Goal: Navigation & Orientation: Find specific page/section

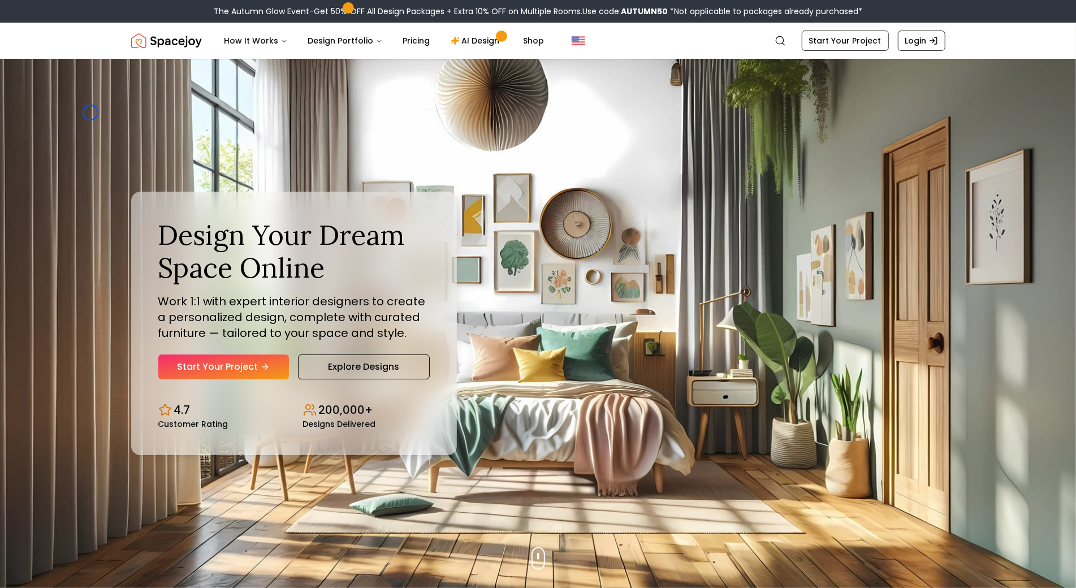
click at [90, 113] on img "Hero section" at bounding box center [538, 323] width 1076 height 529
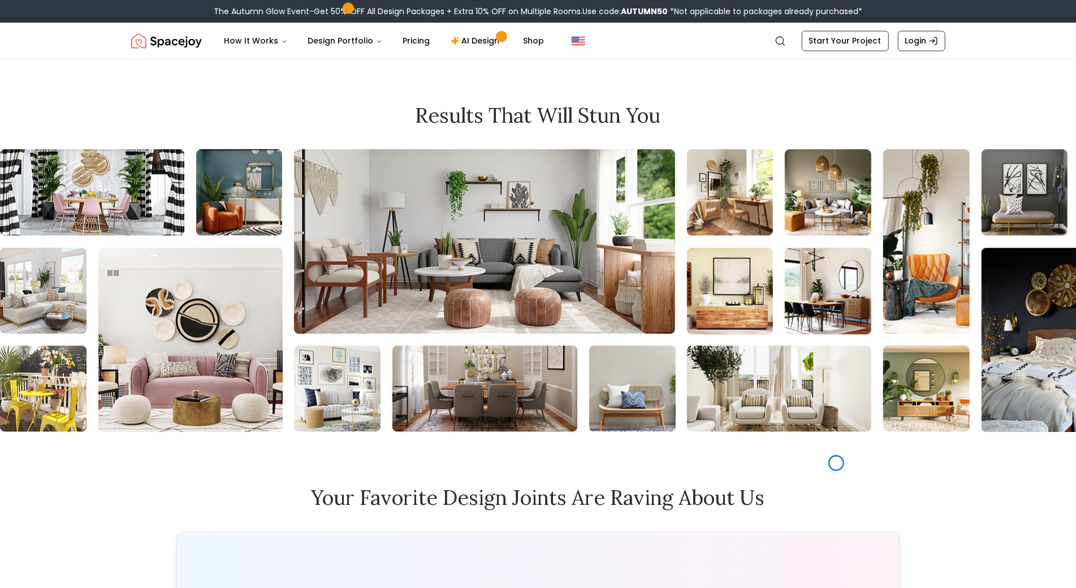
scroll to position [4958, 0]
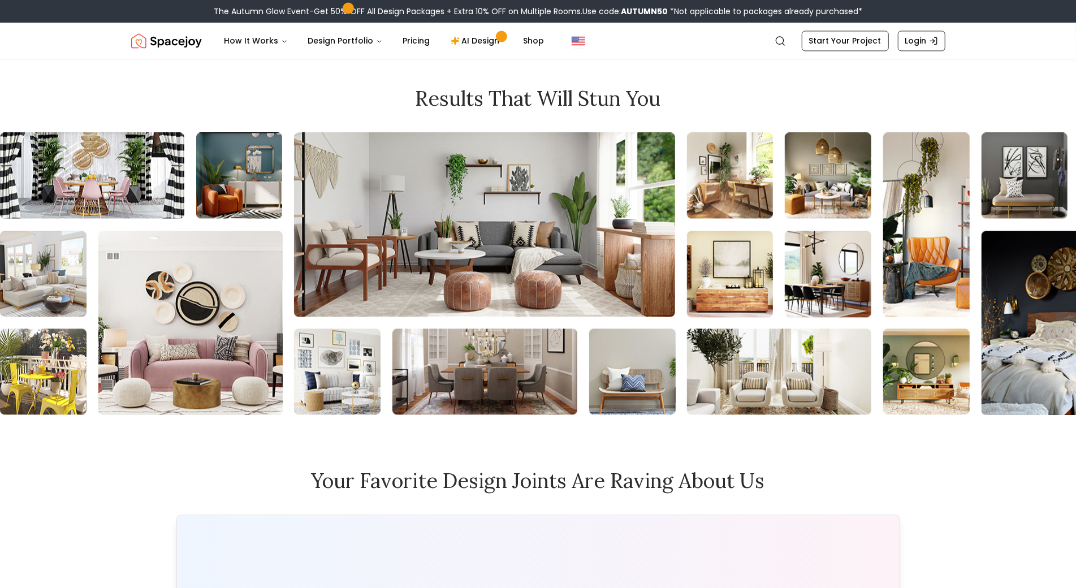
click at [90, 113] on div "Results that will stun you" at bounding box center [538, 251] width 1076 height 328
click at [76, 96] on div "Results that will stun you" at bounding box center [538, 251] width 1076 height 328
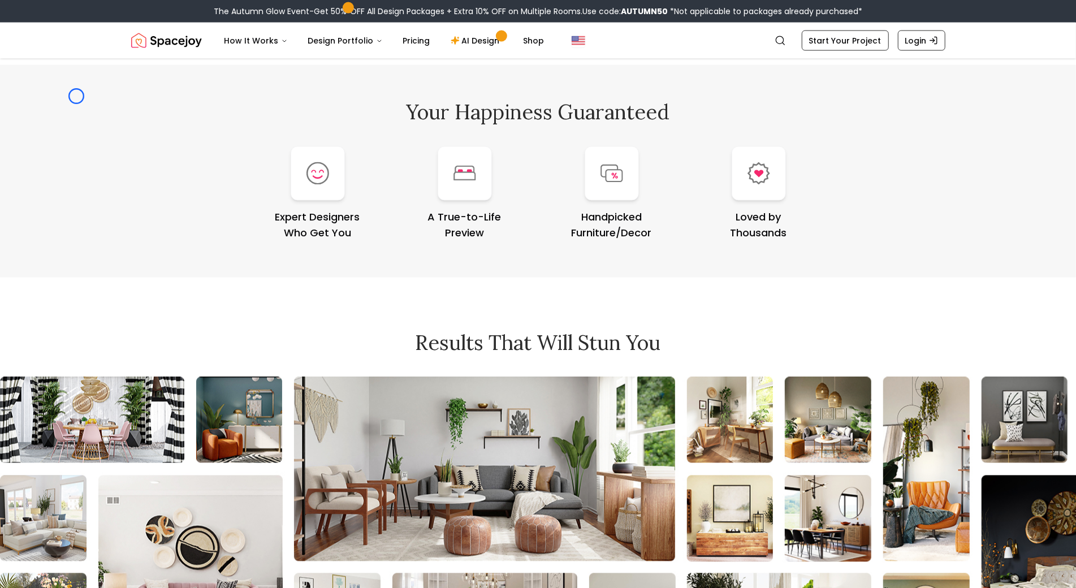
scroll to position [4705, 0]
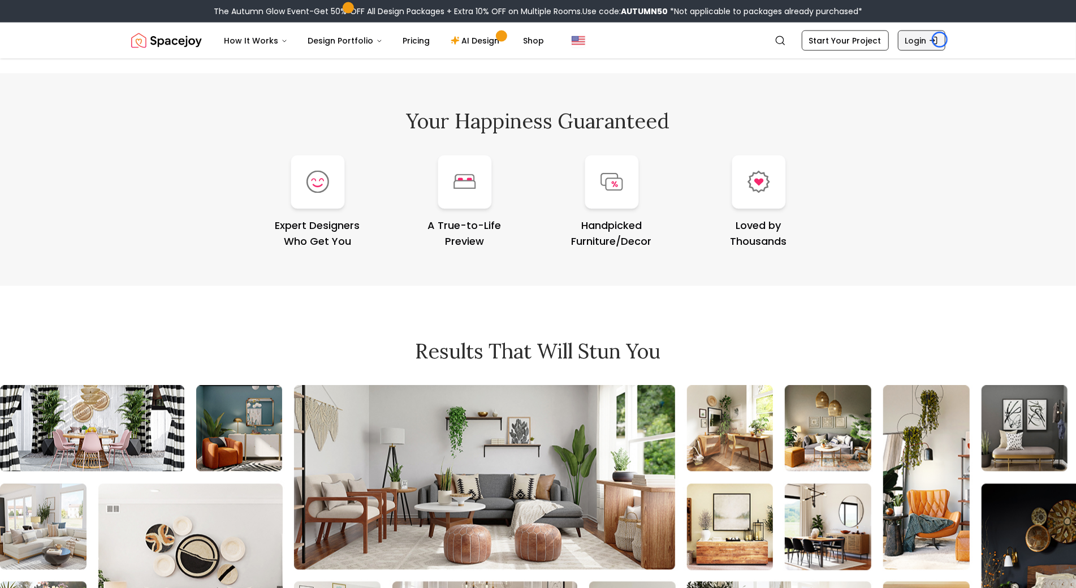
click at [940, 40] on link "Login" at bounding box center [922, 41] width 48 height 20
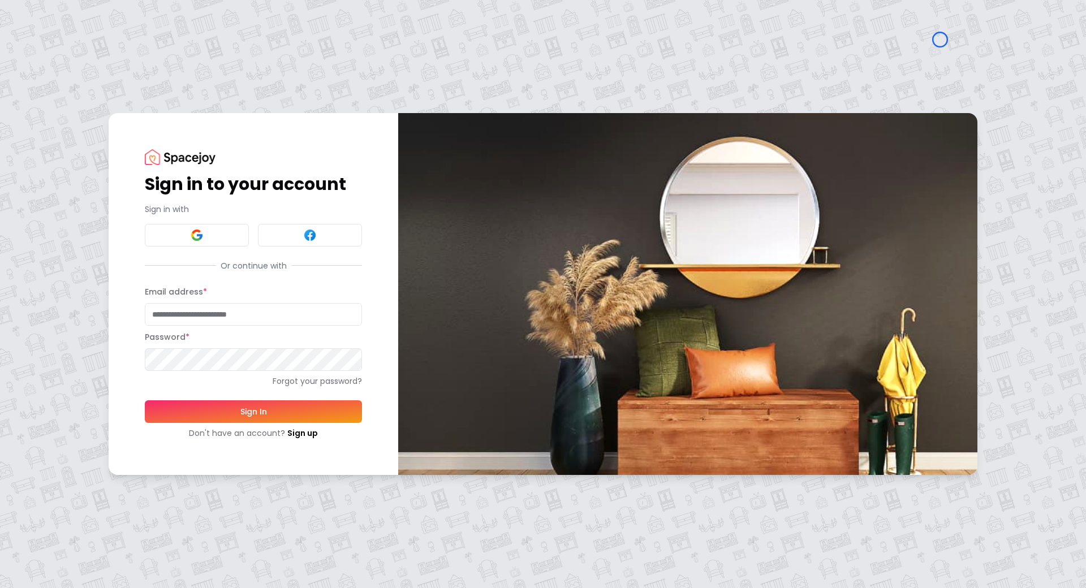
click at [106, 107] on div "Sign in to your account Sign in with Or continue with Email address * Password …" at bounding box center [543, 294] width 1086 height 588
click at [84, 101] on div "Sign in to your account Sign in with Or continue with Email address * Password …" at bounding box center [543, 294] width 1086 height 588
click at [313, 433] on link "Sign up" at bounding box center [302, 433] width 31 height 11
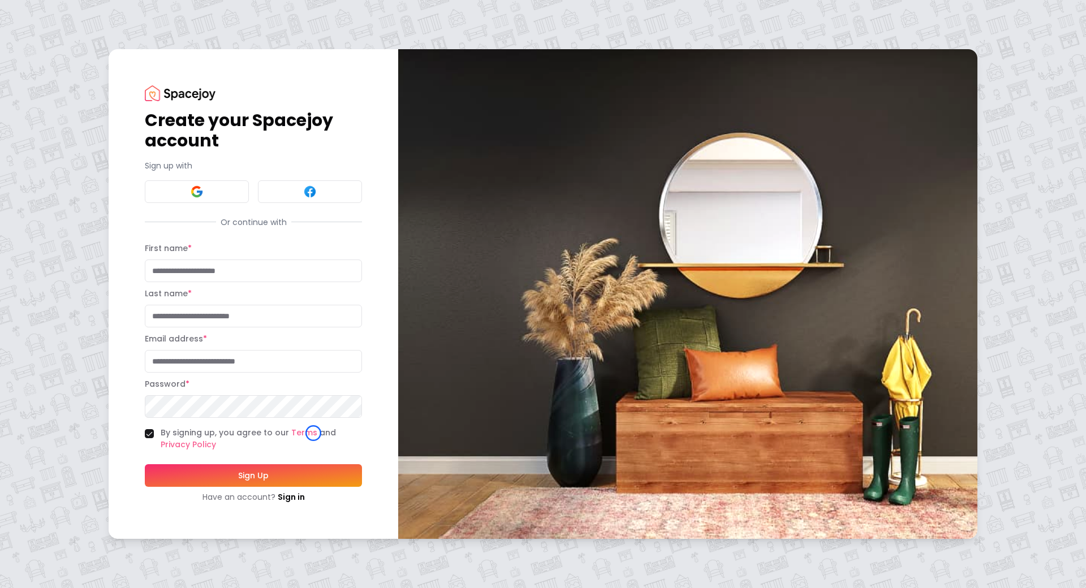
click at [85, 105] on div "Create your Spacejoy account Sign up with Or continue with First name * Last na…" at bounding box center [543, 294] width 1086 height 588
click at [67, 109] on div "Create your Spacejoy account Sign up with Or continue with First name * Last na…" at bounding box center [543, 294] width 1086 height 588
click at [286, 491] on link "Sign in" at bounding box center [291, 496] width 27 height 11
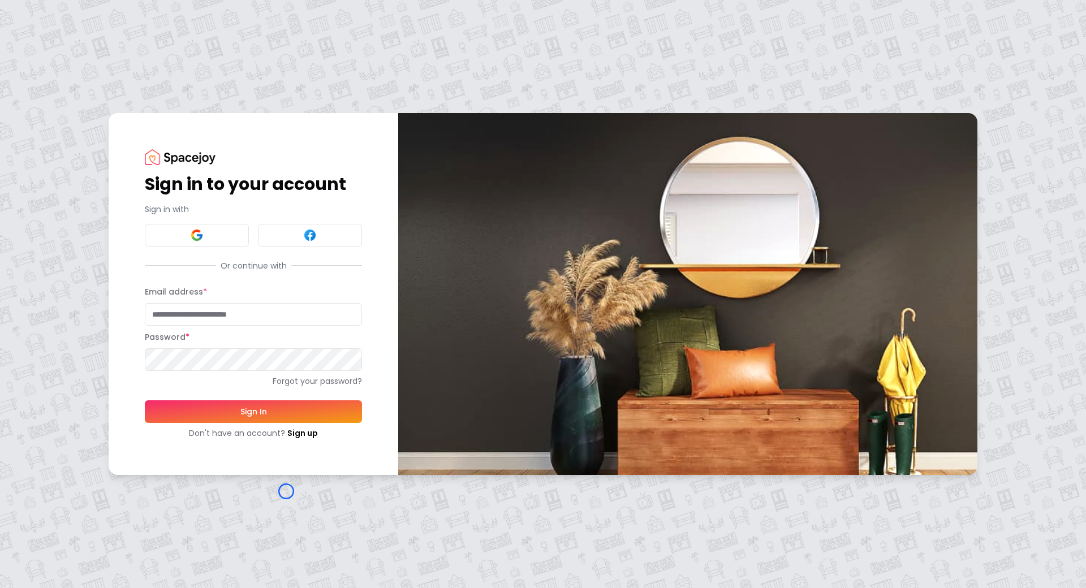
click at [286, 491] on div "Sign in to your account Sign in with Or continue with Email address * Password …" at bounding box center [543, 294] width 1086 height 588
click at [85, 83] on div "Sign in to your account Sign in with Or continue with Email address * Password …" at bounding box center [543, 294] width 1086 height 588
click at [202, 379] on link "Forgot your password?" at bounding box center [253, 380] width 217 height 11
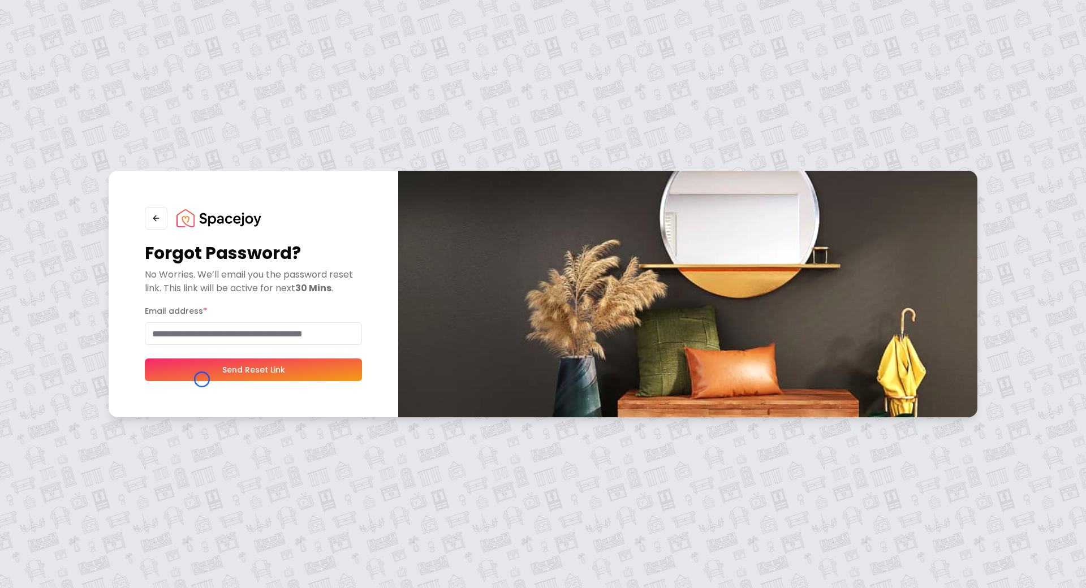
click at [202, 379] on button "Send Reset Link" at bounding box center [253, 370] width 217 height 23
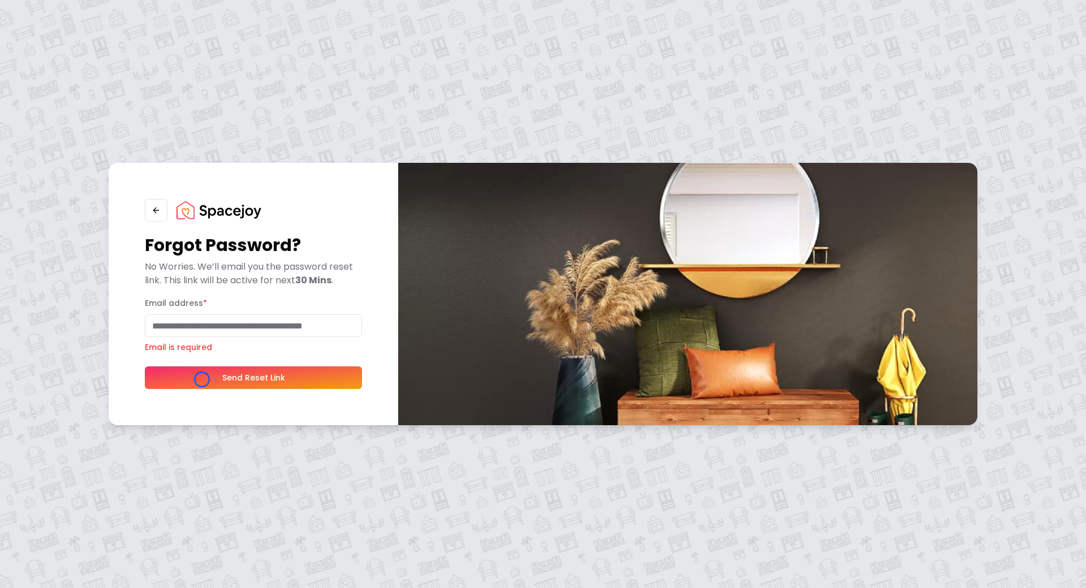
click at [96, 68] on div "Forgot Password? No Worries. We’ll email you the password reset link. This link…" at bounding box center [543, 294] width 1086 height 588
click at [222, 201] on img at bounding box center [218, 210] width 85 height 18
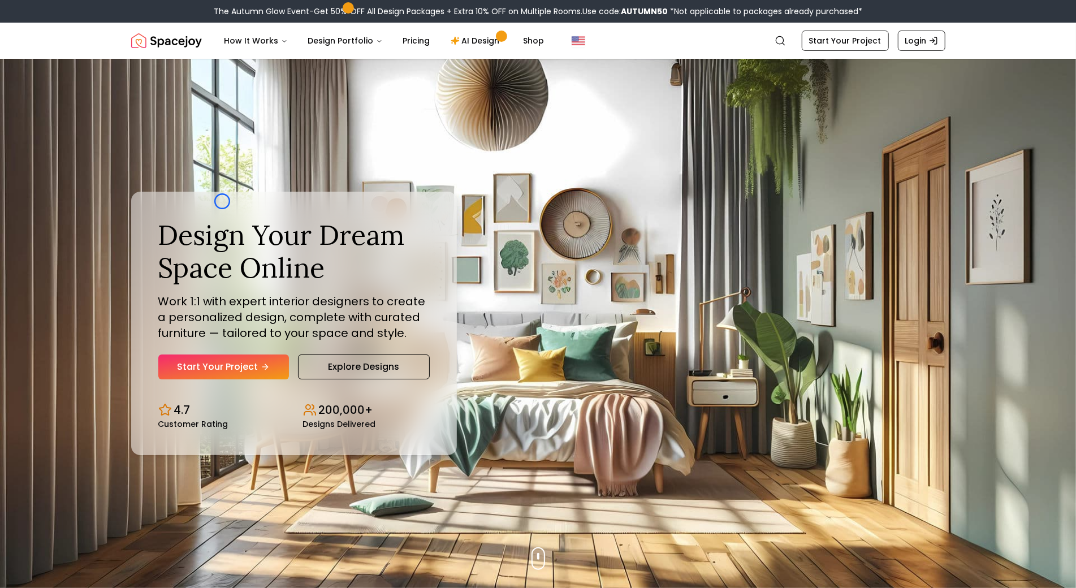
click at [222, 201] on div "Design Your Dream Space Online Work 1:1 with expert interior designers to creat…" at bounding box center [294, 323] width 326 height 263
click at [67, 63] on img "Hero section" at bounding box center [538, 323] width 1076 height 529
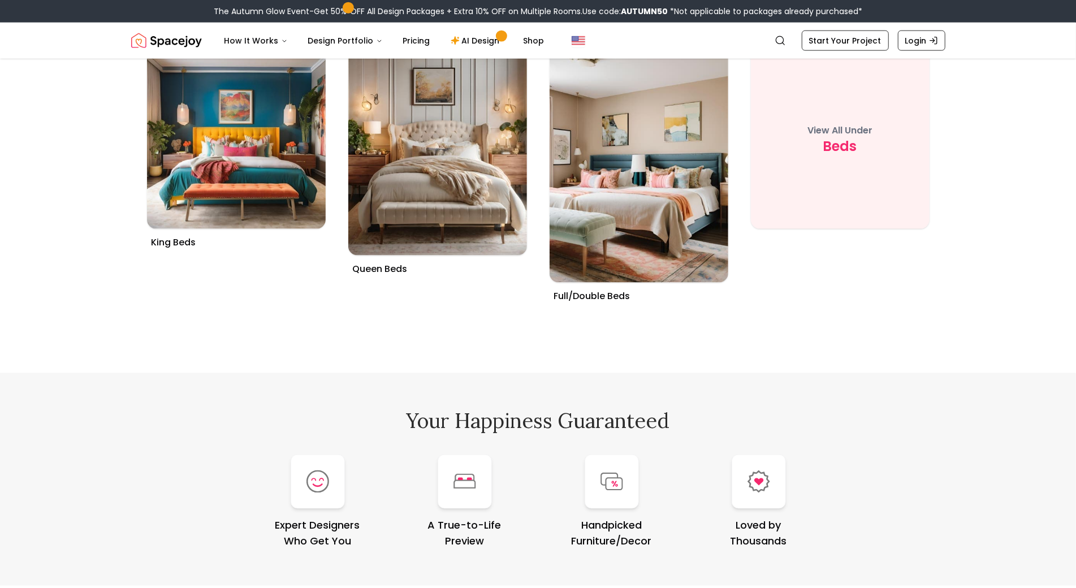
scroll to position [4426, 0]
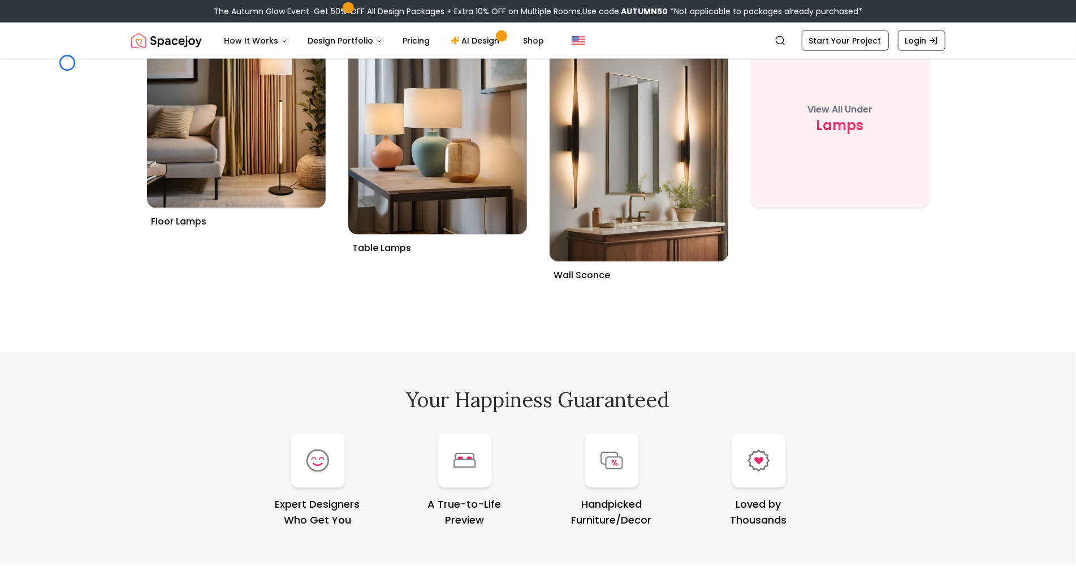
scroll to position [6246, 0]
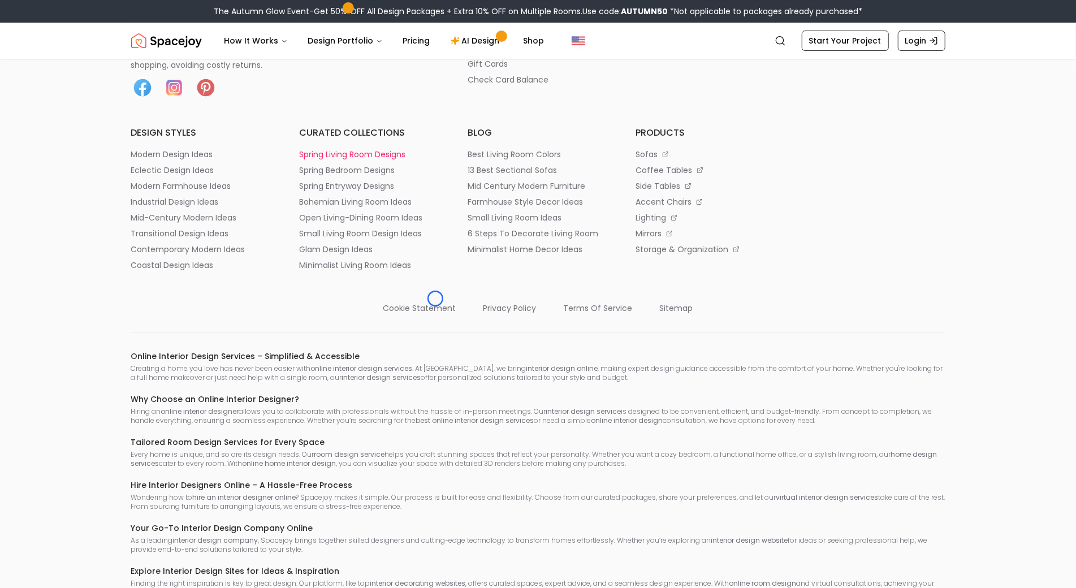
click at [435, 160] on li "spring living room designs" at bounding box center [369, 154] width 141 height 11
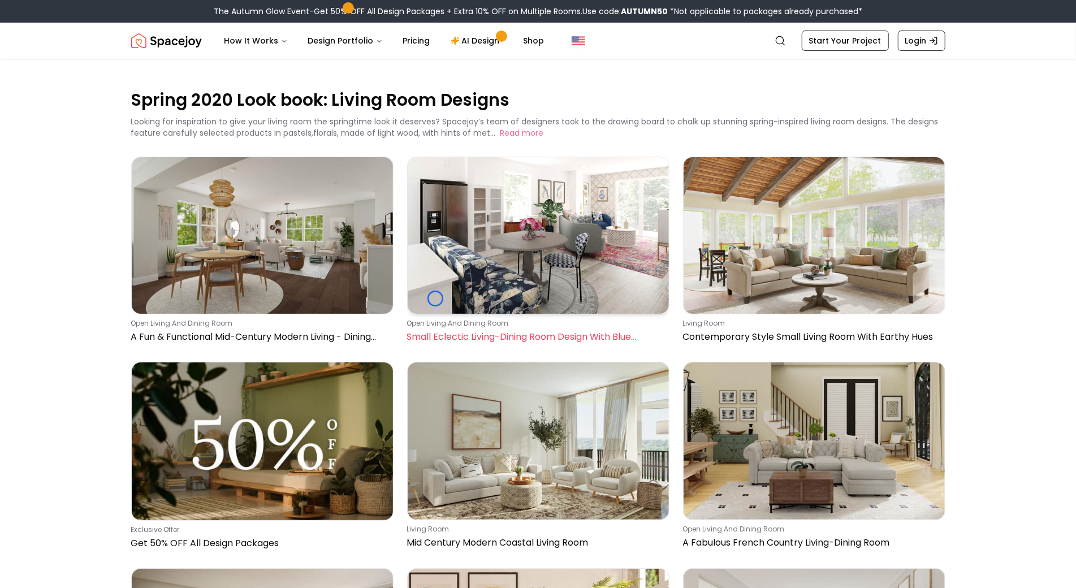
click at [435, 299] on img at bounding box center [538, 235] width 261 height 157
